Goal: Register for event/course

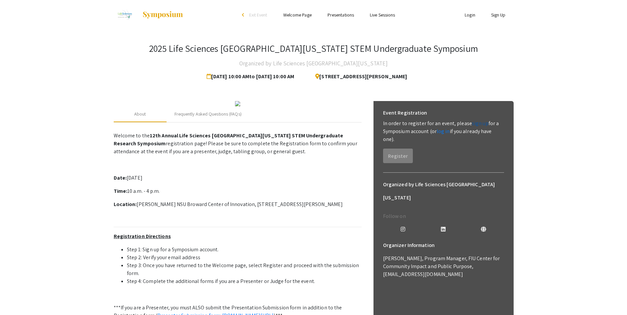
click at [476, 126] on link "sign up" at bounding box center [480, 123] width 17 height 7
drag, startPoint x: 136, startPoint y: 267, endPoint x: 252, endPoint y: 268, distance: 116.0
click at [252, 208] on p "Location: [PERSON_NAME] NSU Broward Center of Innovation, [STREET_ADDRESS][PERS…" at bounding box center [238, 205] width 248 height 8
click at [481, 122] on link "sign up" at bounding box center [480, 123] width 17 height 7
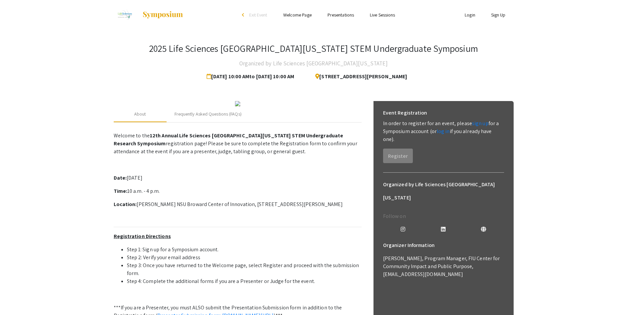
drag, startPoint x: 198, startPoint y: 75, endPoint x: 300, endPoint y: 78, distance: 101.8
click at [300, 78] on div "[DATE] 10:00 AM to [DATE] 10:00 AM" at bounding box center [254, 76] width 97 height 13
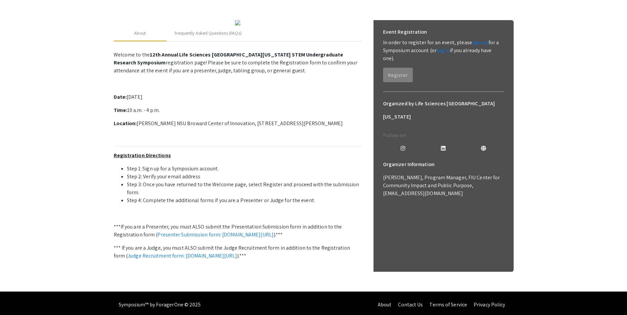
scroll to position [99, 0]
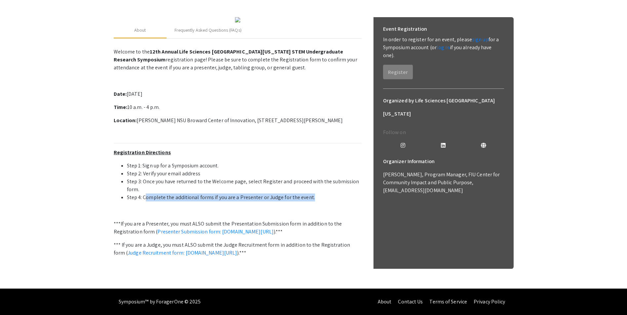
drag, startPoint x: 145, startPoint y: 246, endPoint x: 326, endPoint y: 242, distance: 180.4
click at [326, 202] on li "Step 4: Complete the additional forms if you are a Presenter or Judge for the e…" at bounding box center [244, 198] width 235 height 8
